Goal: Navigation & Orientation: Find specific page/section

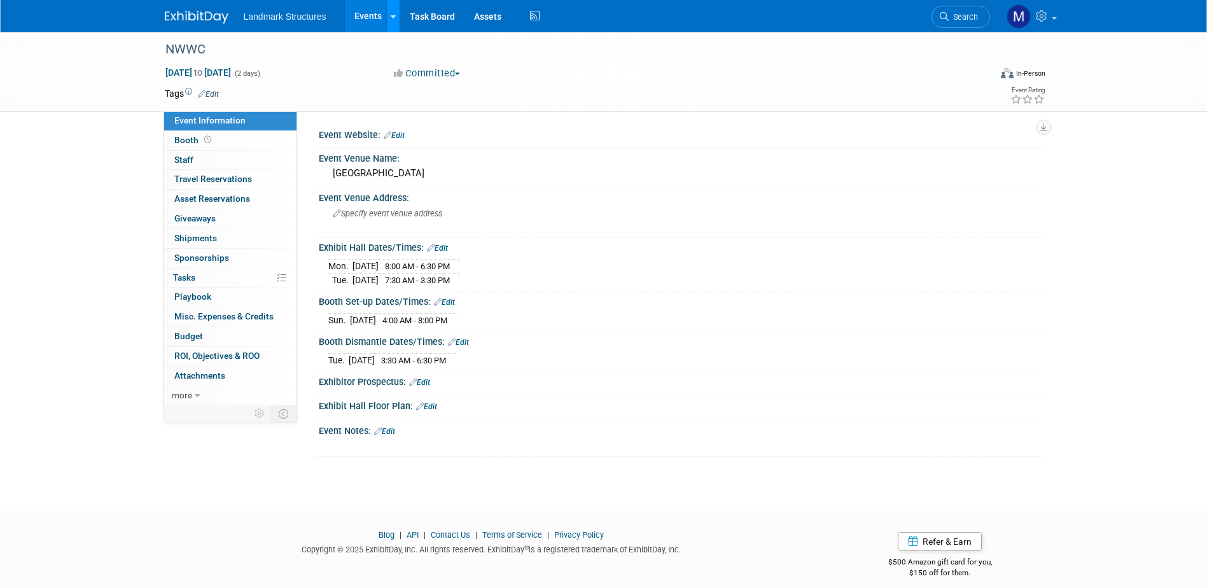
click at [386, 23] on link at bounding box center [392, 16] width 13 height 32
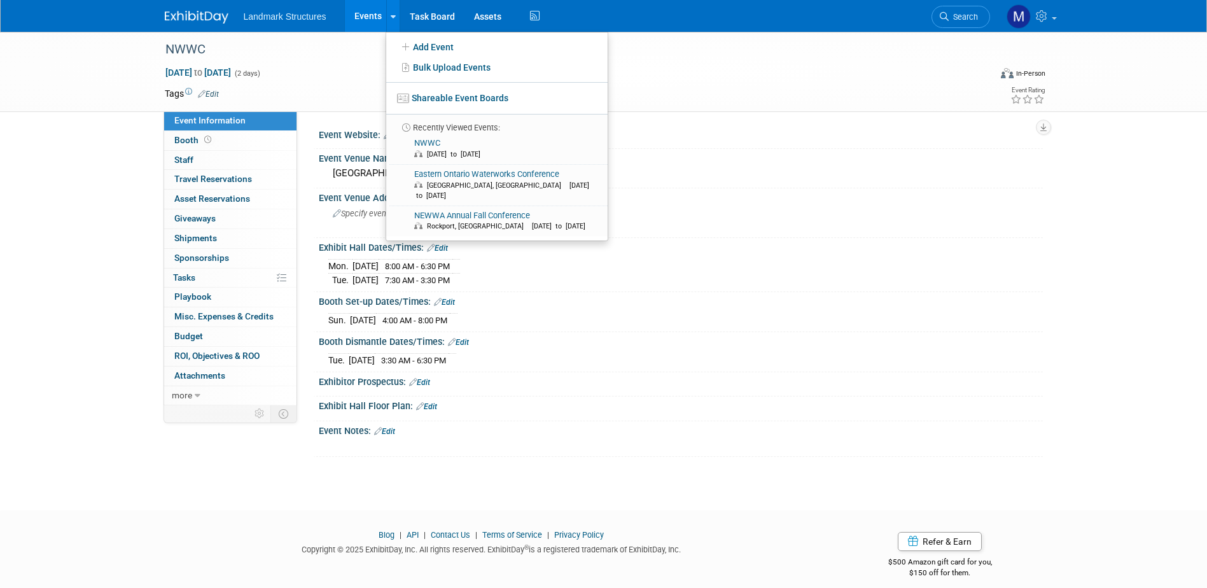
click at [371, 18] on link "Events" at bounding box center [368, 16] width 46 height 32
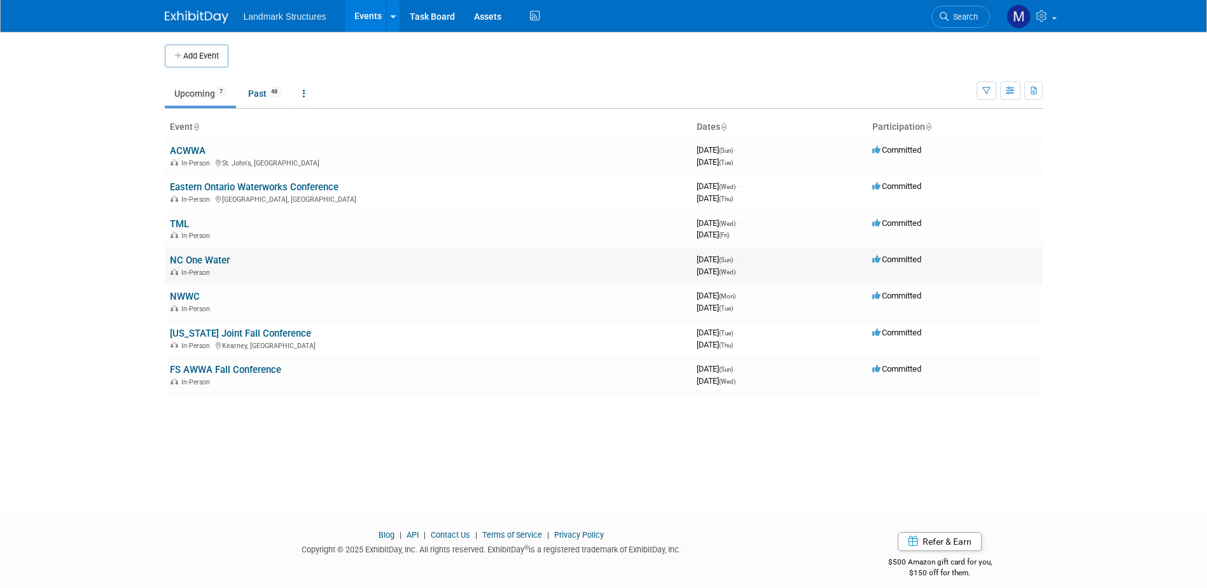
click at [200, 262] on link "NC One Water" at bounding box center [200, 259] width 60 height 11
